Goal: Information Seeking & Learning: Find specific page/section

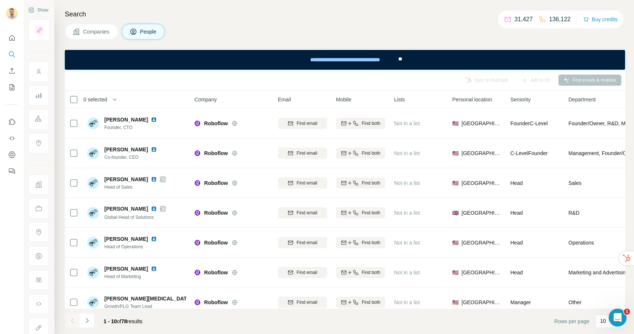
click at [94, 32] on span "Companies" at bounding box center [96, 31] width 27 height 7
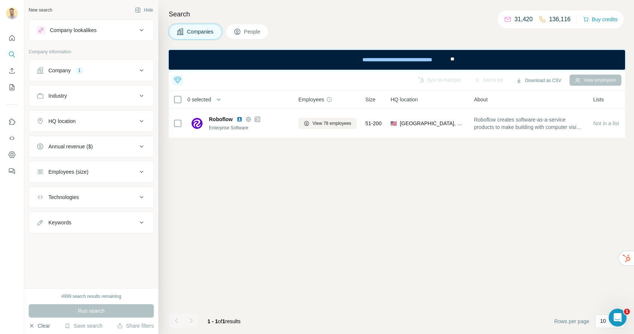
click at [47, 325] on button "Clear" at bounding box center [39, 325] width 21 height 7
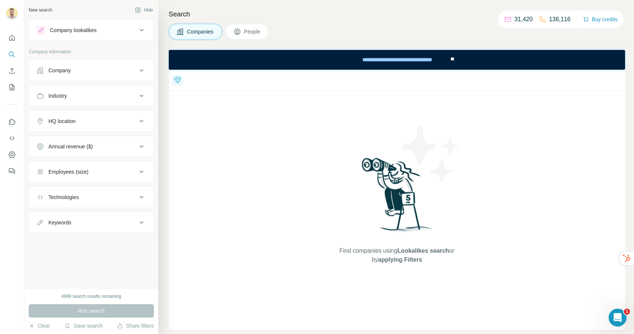
click at [93, 95] on div "Industry" at bounding box center [87, 95] width 101 height 7
click at [93, 110] on div at bounding box center [87, 114] width 92 height 13
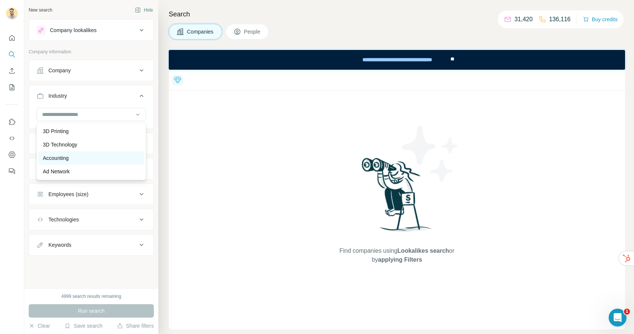
click at [73, 160] on div "Accounting" at bounding box center [91, 157] width 97 height 7
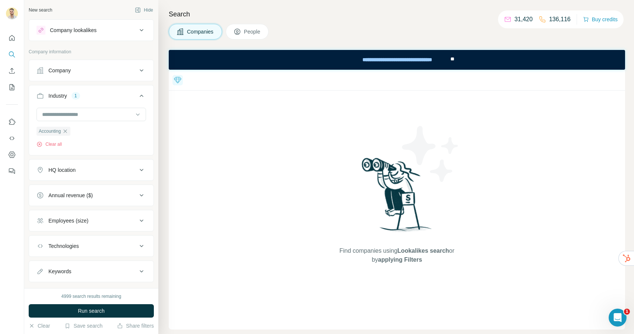
click at [70, 170] on div "HQ location" at bounding box center [61, 169] width 27 height 7
click at [79, 187] on input "text" at bounding box center [92, 188] width 110 height 13
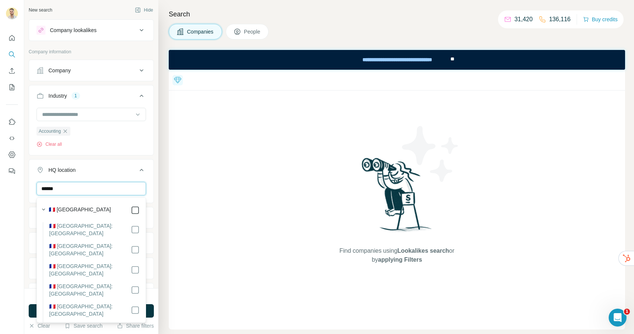
type input "******"
click at [151, 309] on button "Run search" at bounding box center [91, 310] width 125 height 13
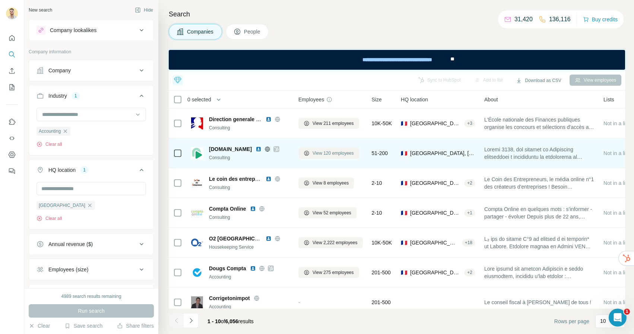
click at [325, 149] on button "View 120 employees" at bounding box center [329, 153] width 61 height 11
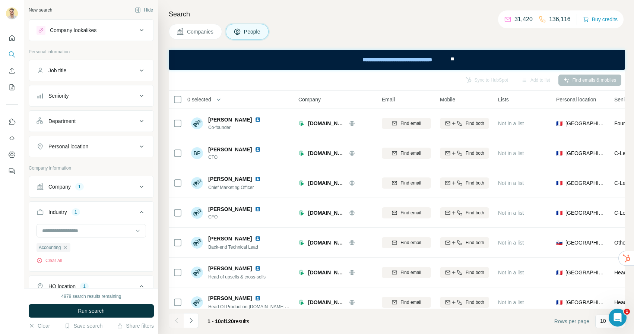
click at [92, 87] on button "Seniority" at bounding box center [91, 96] width 124 height 18
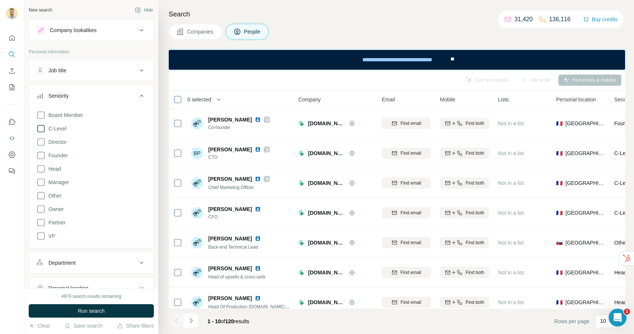
click at [42, 130] on icon at bounding box center [41, 128] width 9 height 9
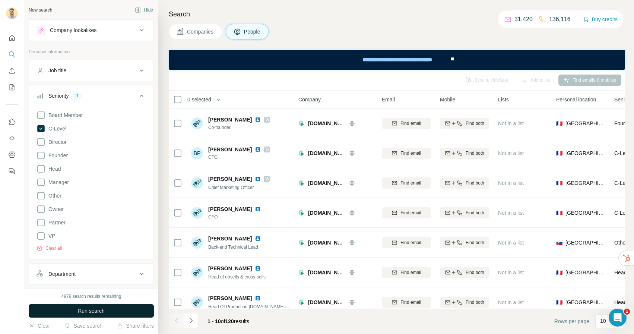
click at [89, 309] on span "Run search" at bounding box center [91, 310] width 27 height 7
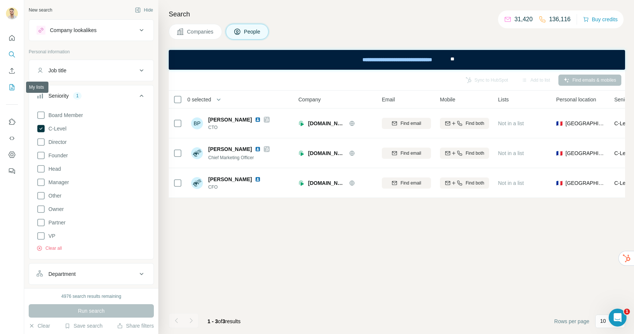
click at [12, 88] on icon "My lists" at bounding box center [13, 86] width 4 height 5
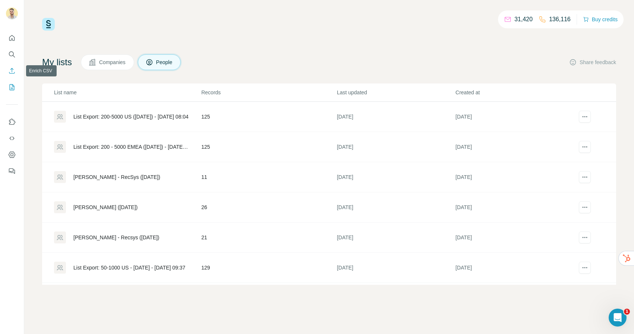
click at [13, 74] on icon "Enrich CSV" at bounding box center [11, 70] width 7 height 7
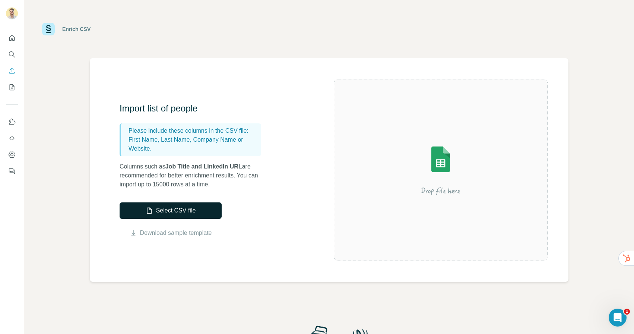
click at [181, 209] on button "Select CSV file" at bounding box center [171, 210] width 102 height 16
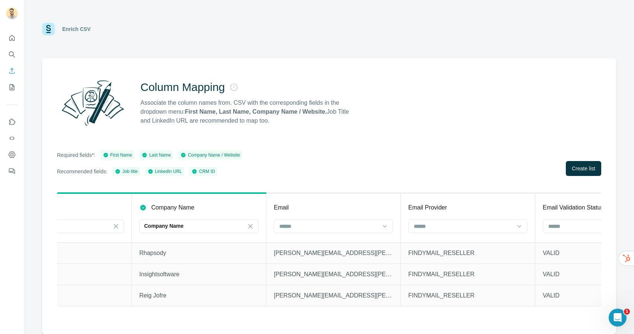
scroll to position [0, 587]
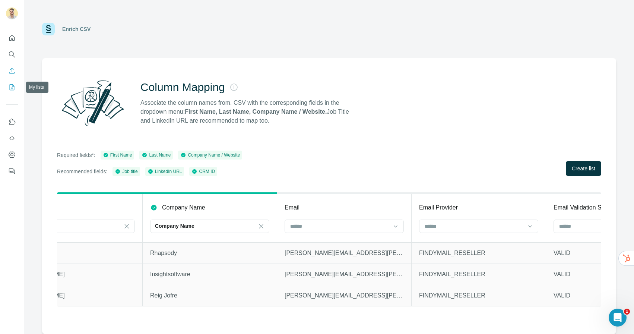
click at [11, 87] on icon "My lists" at bounding box center [11, 86] width 7 height 7
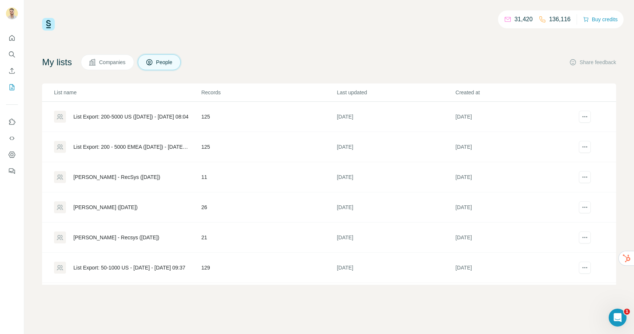
click at [117, 117] on div "List Export: 200-5000 US (18/9/25) - 23/09/2025 08:04" at bounding box center [130, 116] width 115 height 7
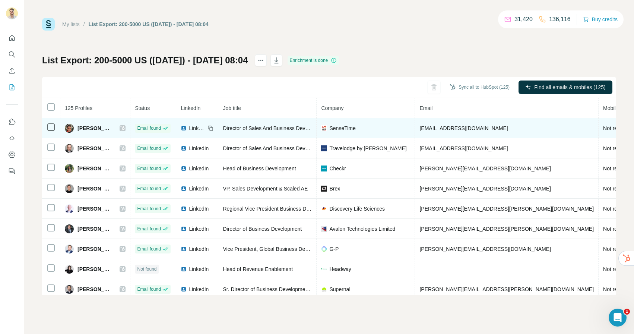
click at [184, 127] on img at bounding box center [184, 128] width 6 height 6
click at [123, 127] on icon at bounding box center [122, 128] width 4 height 6
click at [124, 129] on icon at bounding box center [123, 128] width 4 height 4
